Goal: Obtain resource: Obtain resource

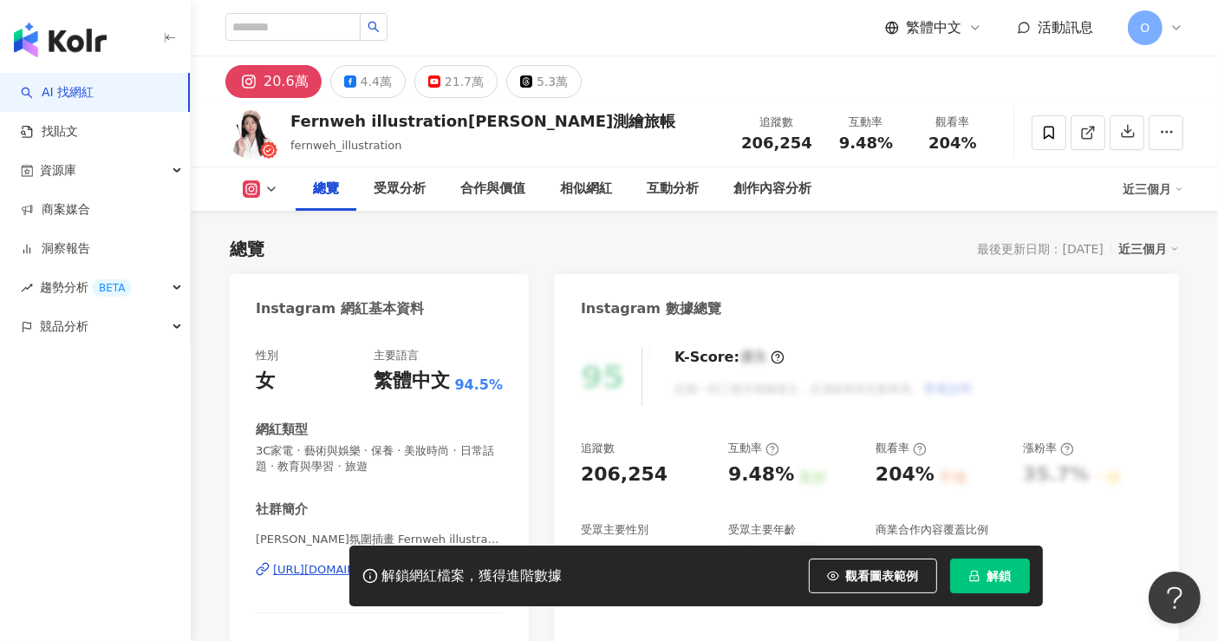
scroll to position [106, 0]
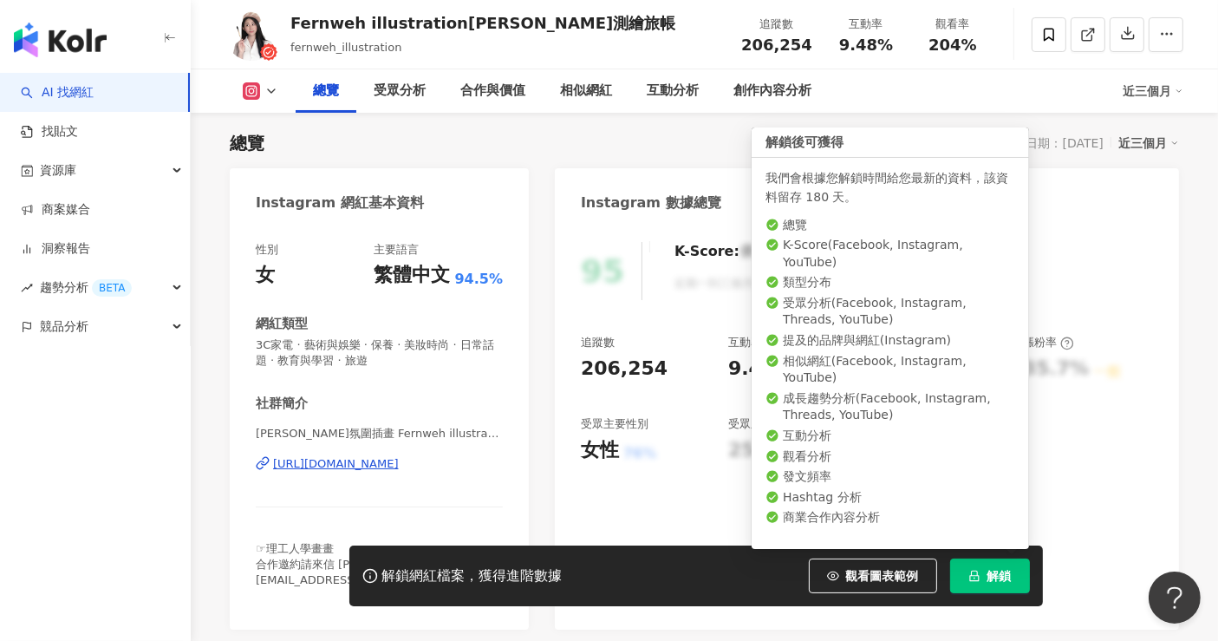
click at [984, 576] on button "解鎖" at bounding box center [990, 575] width 80 height 35
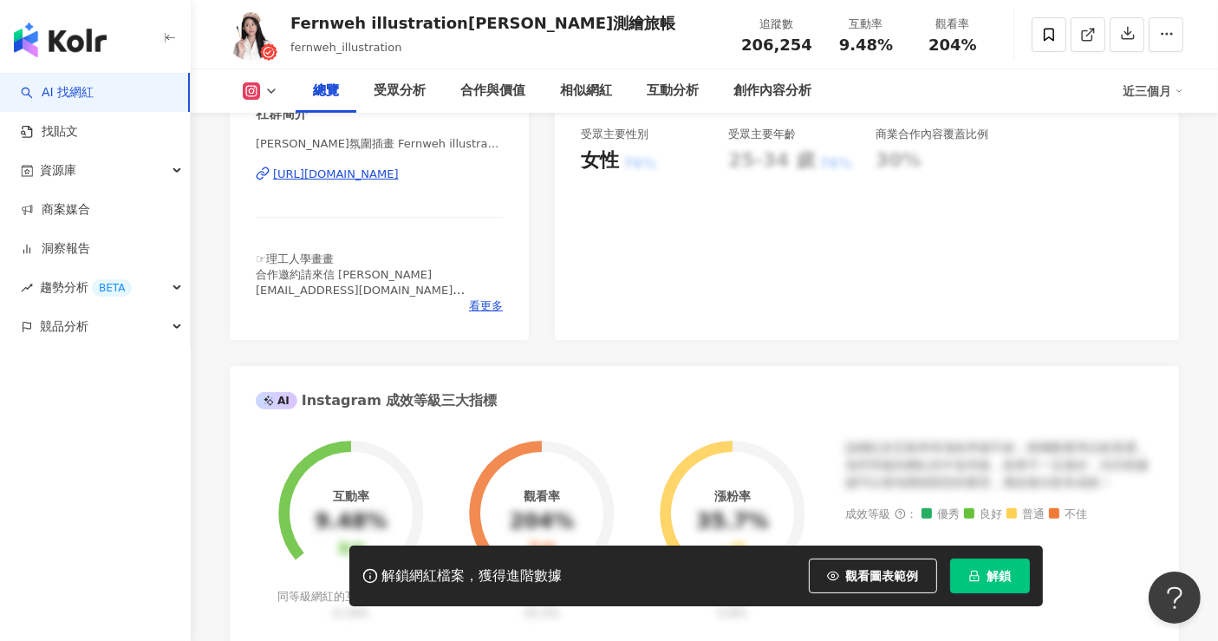
scroll to position [0, 0]
